Goal: Task Accomplishment & Management: Manage account settings

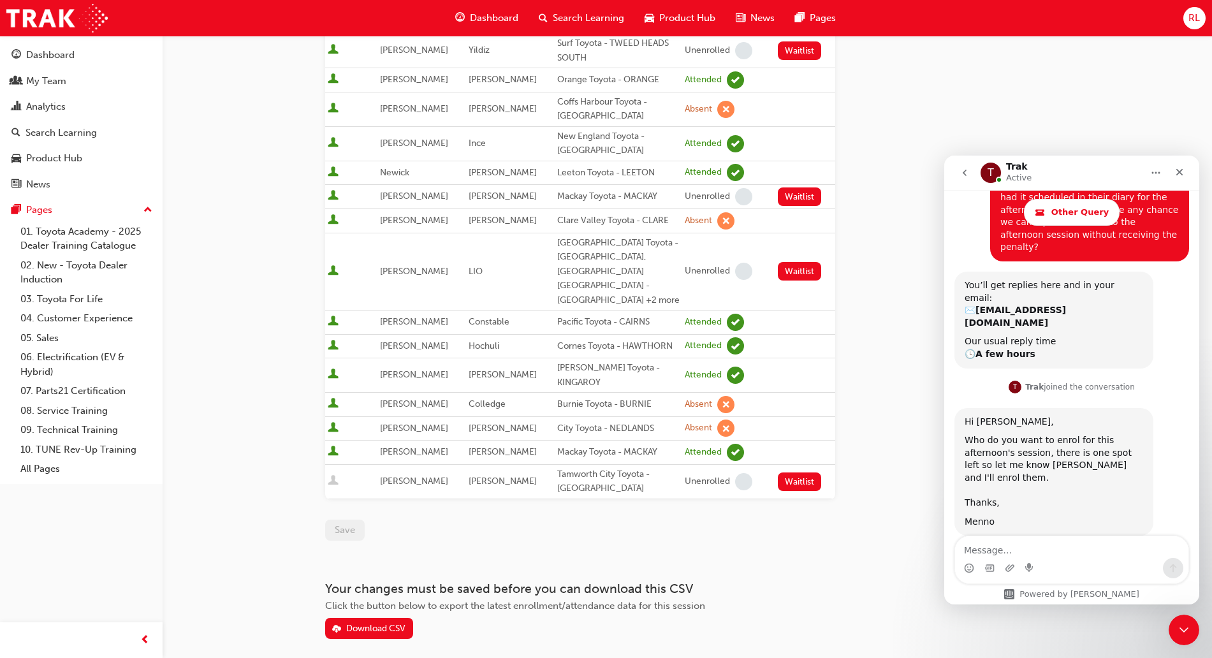
scroll to position [573, 0]
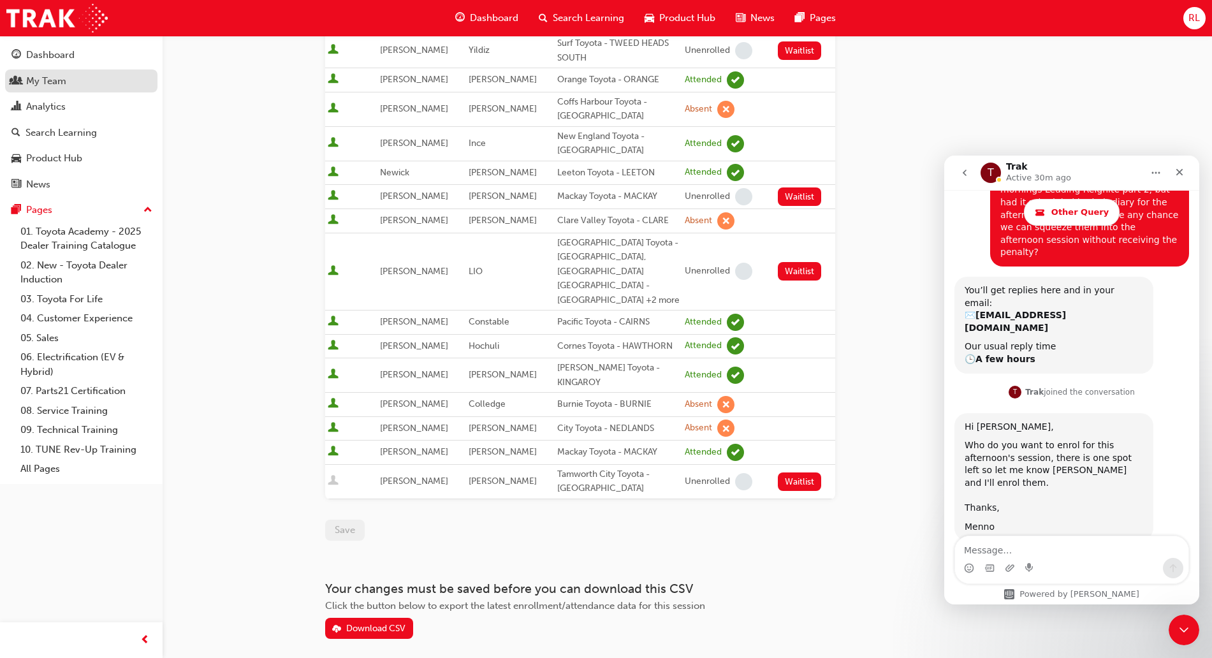
click at [55, 84] on div "My Team" at bounding box center [46, 81] width 40 height 15
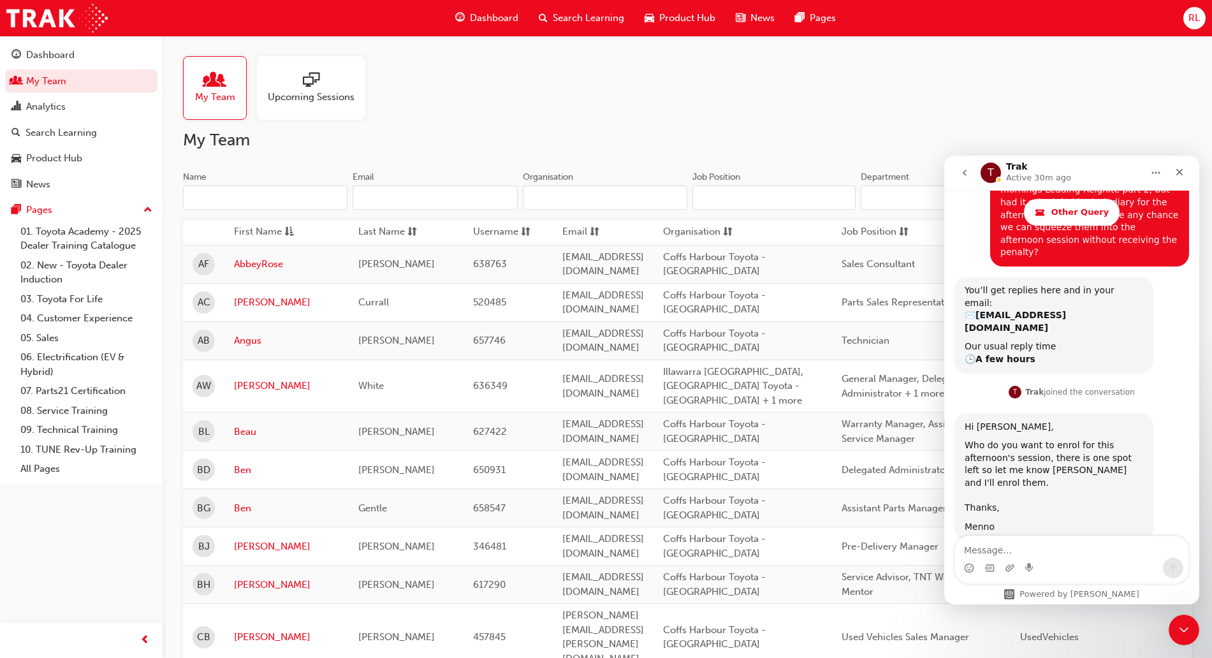
click at [602, 20] on span "Search Learning" at bounding box center [588, 18] width 71 height 15
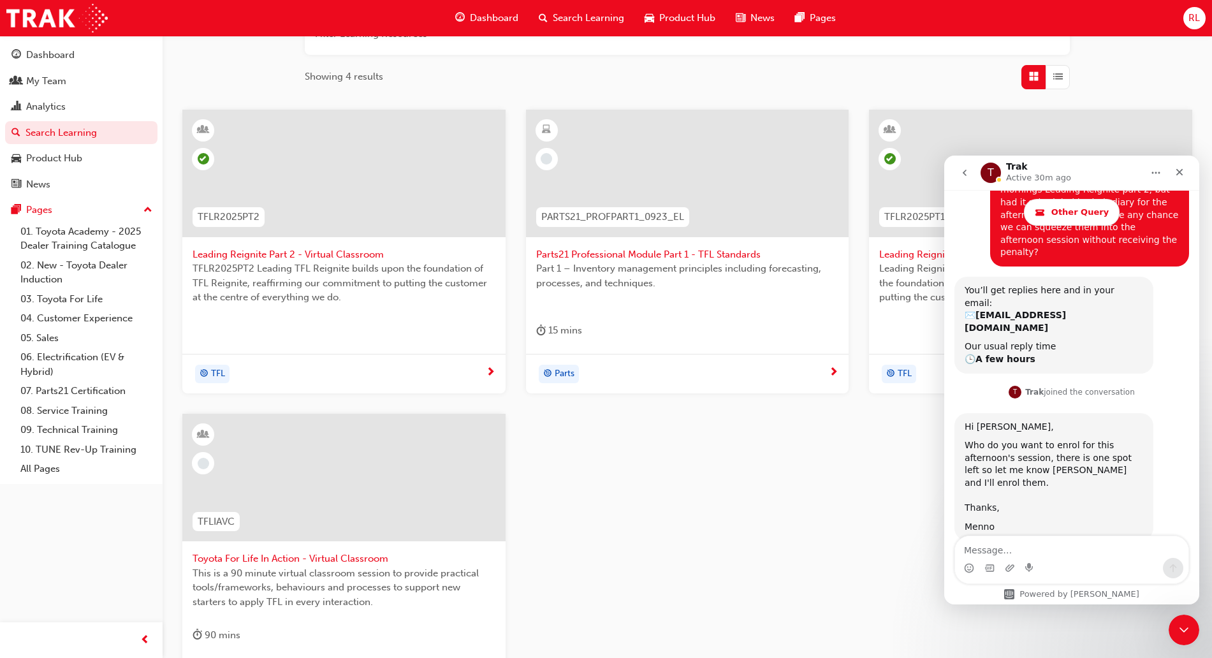
scroll to position [239, 0]
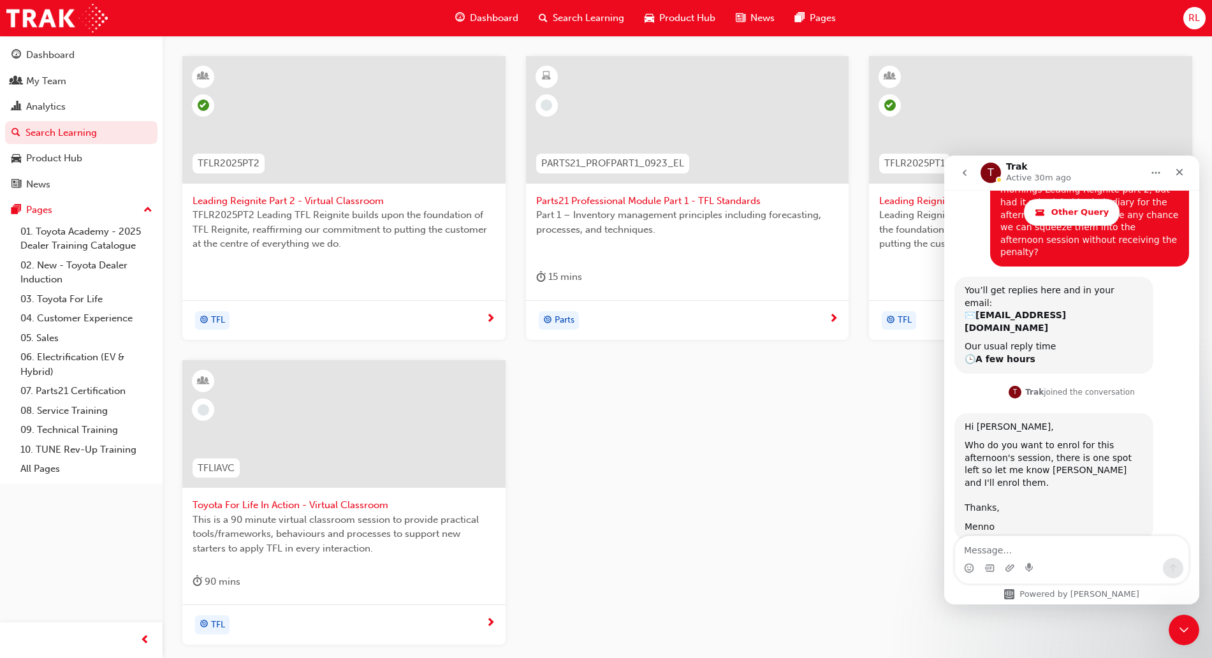
click at [334, 501] on span "Toyota For Life In Action - Virtual Classroom" at bounding box center [344, 505] width 303 height 15
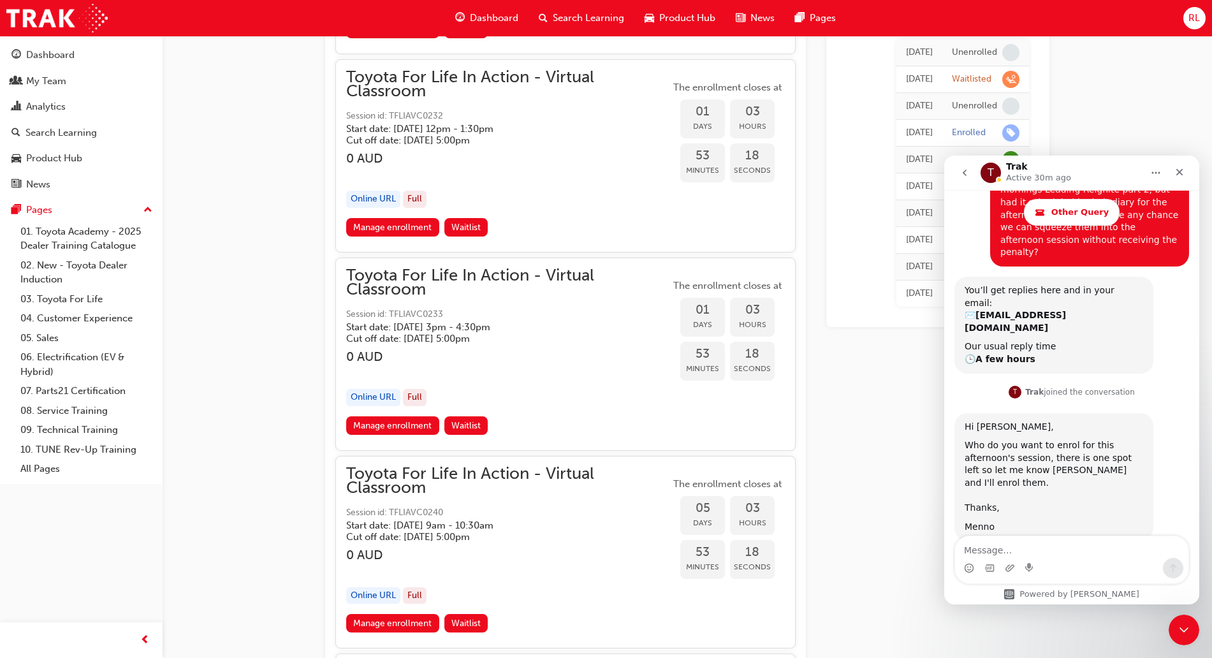
scroll to position [2527, 0]
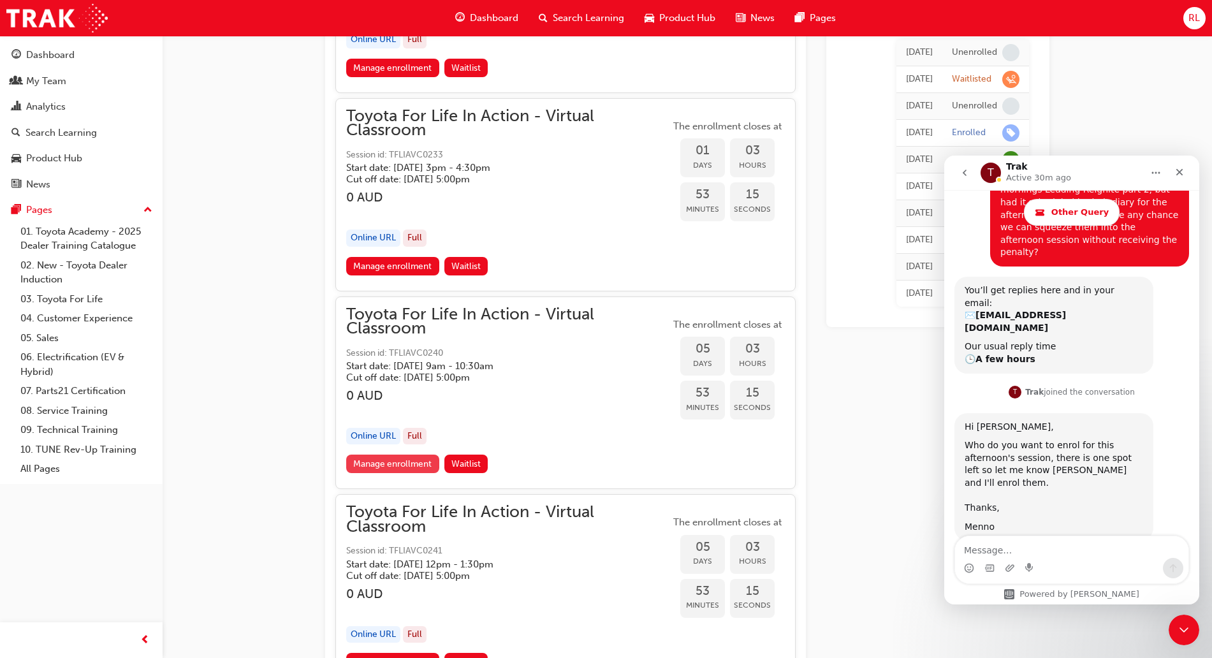
click at [365, 466] on link "Manage enrollment" at bounding box center [392, 464] width 93 height 18
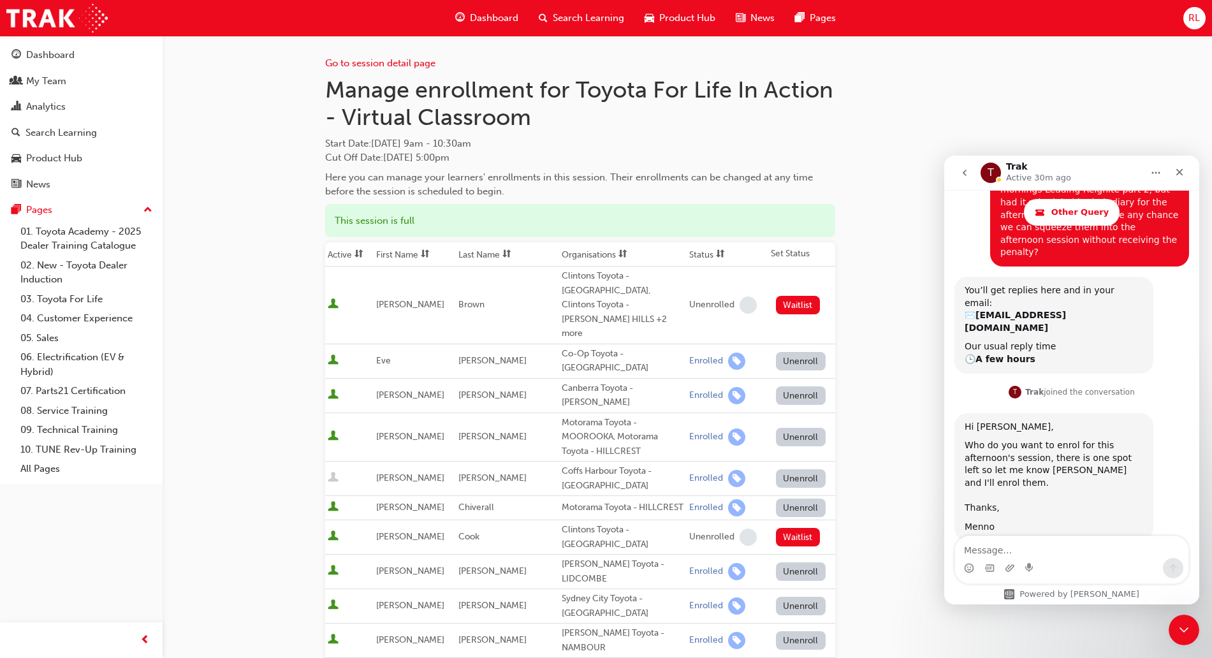
click at [795, 469] on button "Unenroll" at bounding box center [801, 478] width 50 height 18
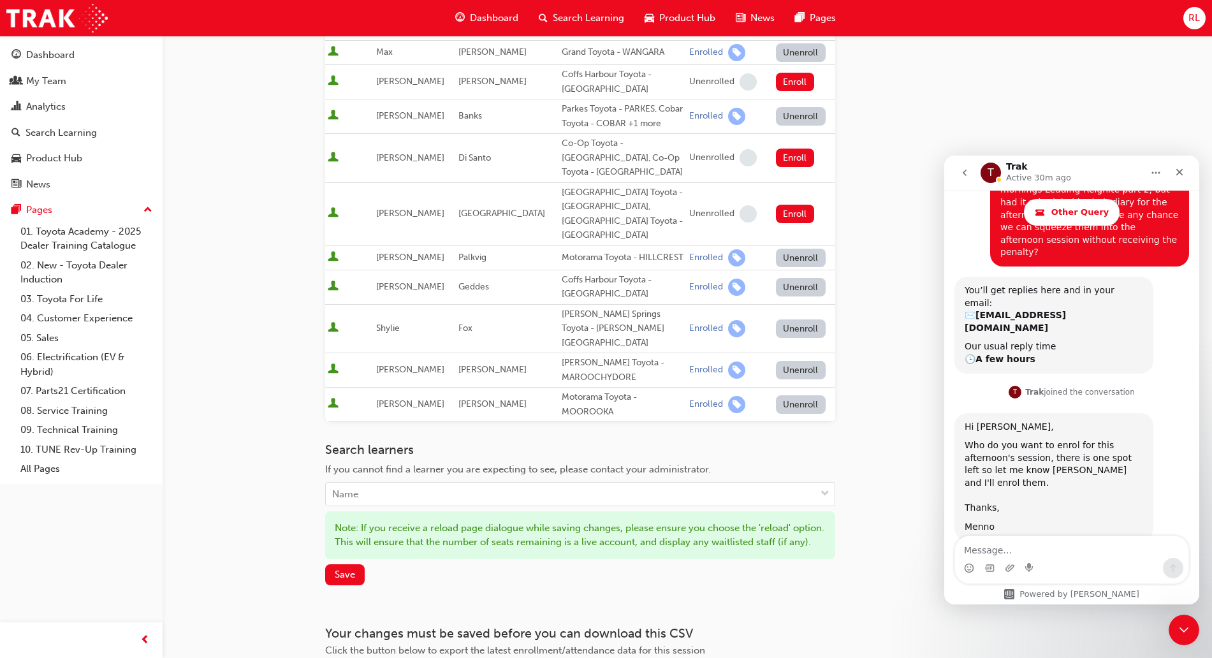
scroll to position [712, 0]
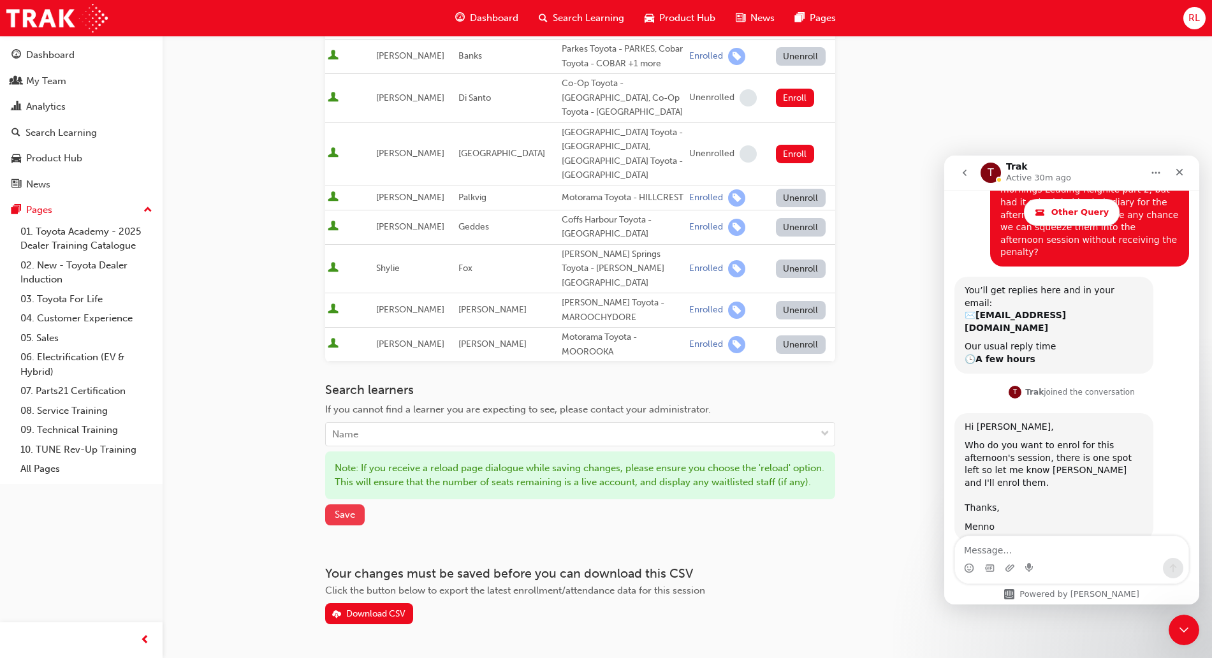
click at [340, 509] on span "Save" at bounding box center [345, 514] width 20 height 11
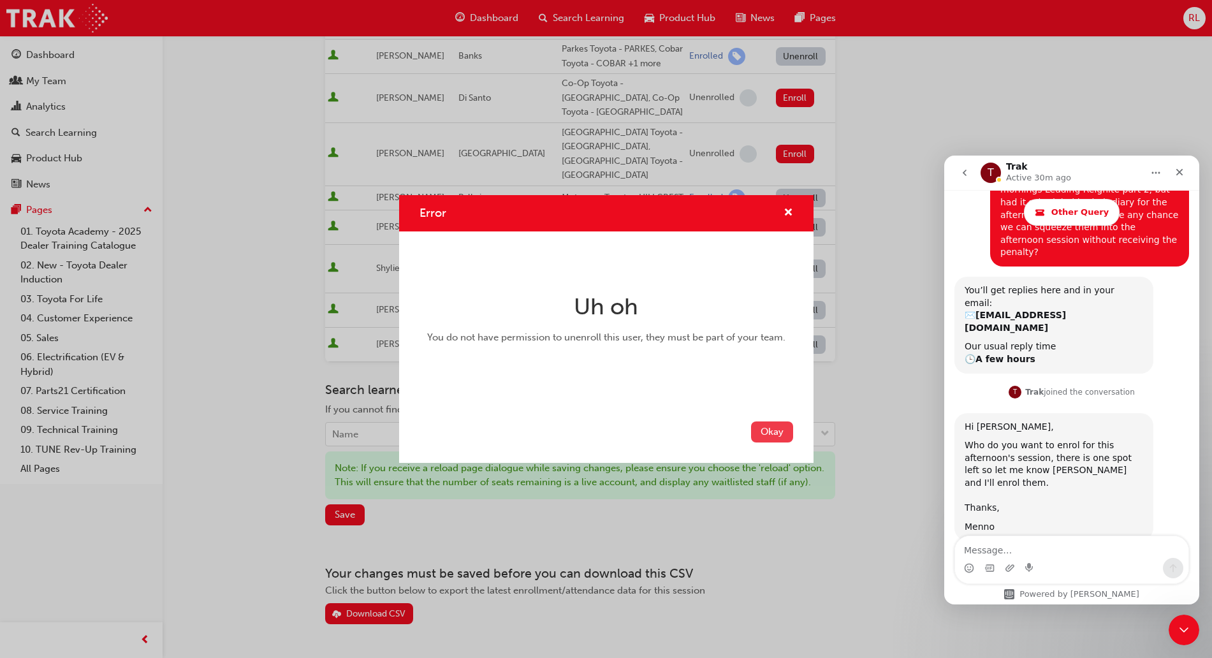
click at [775, 438] on button "Okay" at bounding box center [772, 431] width 42 height 21
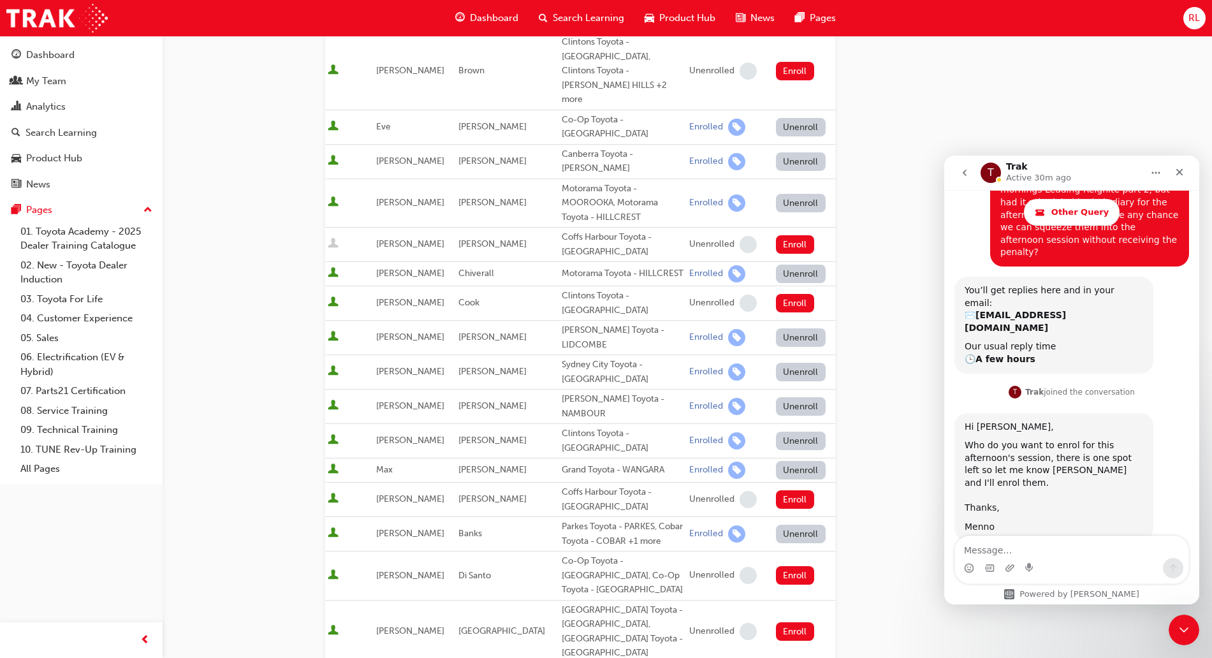
scroll to position [233, 0]
click at [571, 20] on span "Search Learning" at bounding box center [588, 18] width 71 height 15
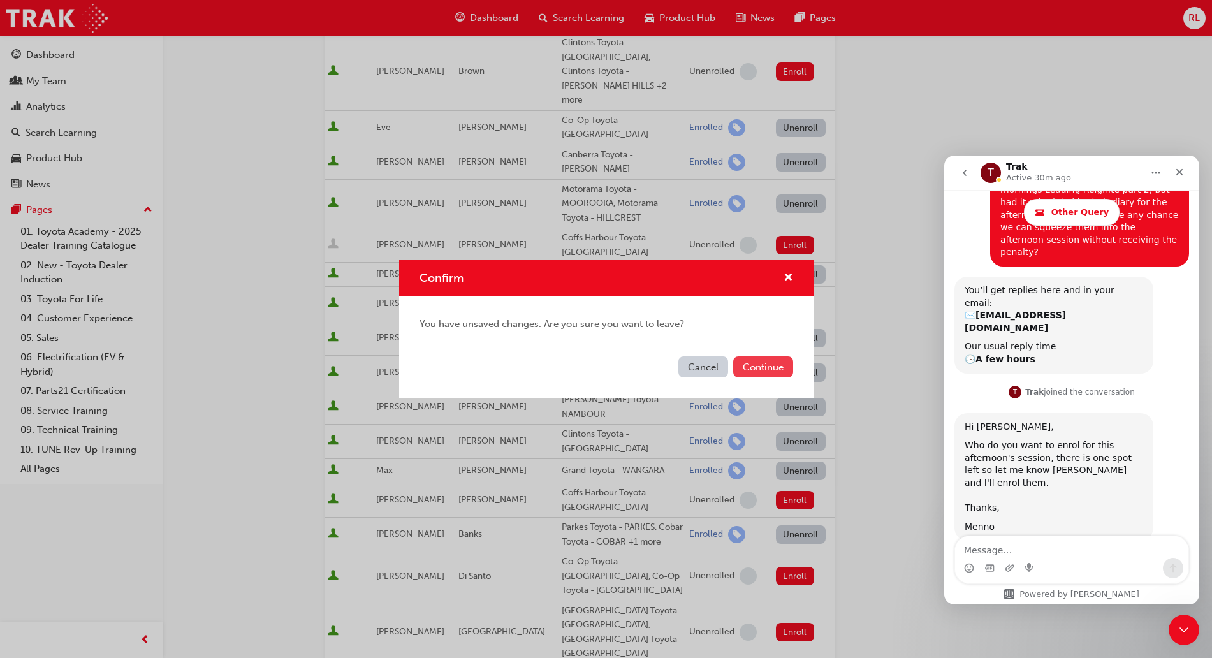
click at [757, 369] on button "Continue" at bounding box center [763, 366] width 60 height 21
